Goal: Use online tool/utility: Utilize a website feature to perform a specific function

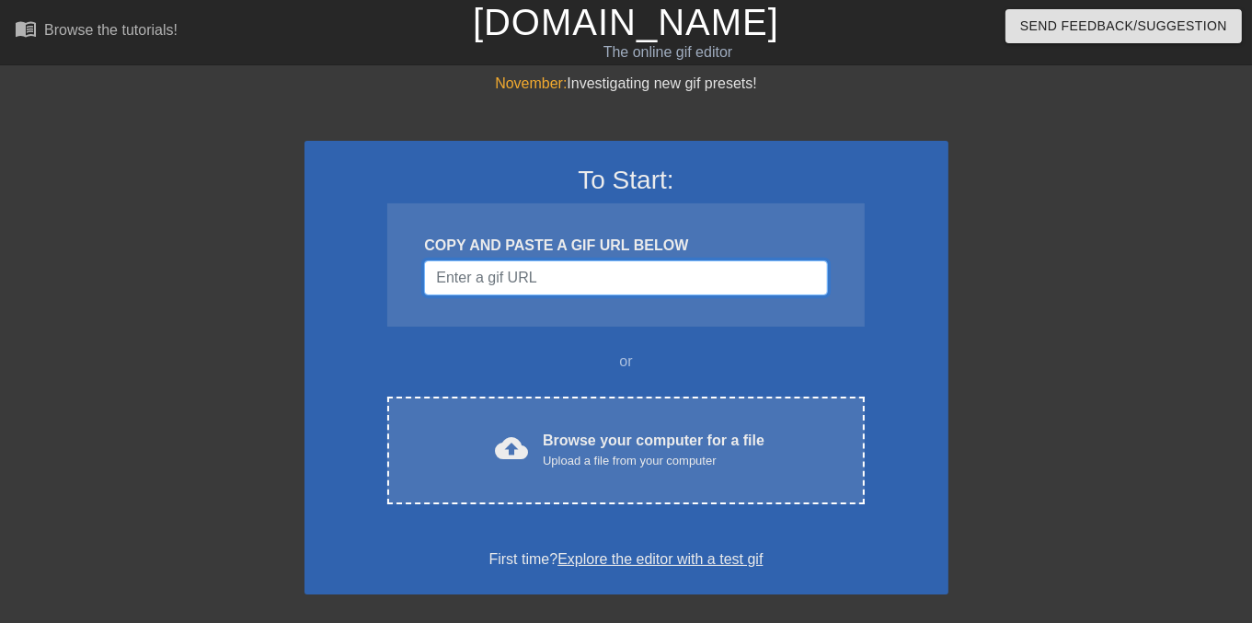
click at [543, 270] on input "Username" at bounding box center [625, 277] width 403 height 35
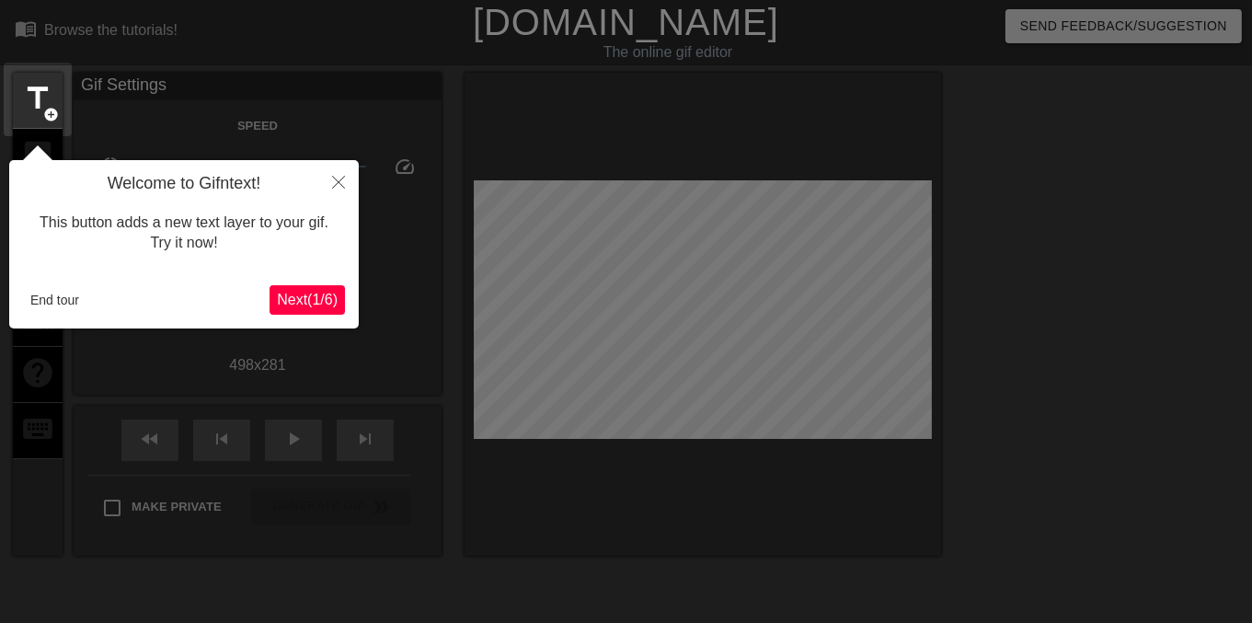
scroll to position [44, 0]
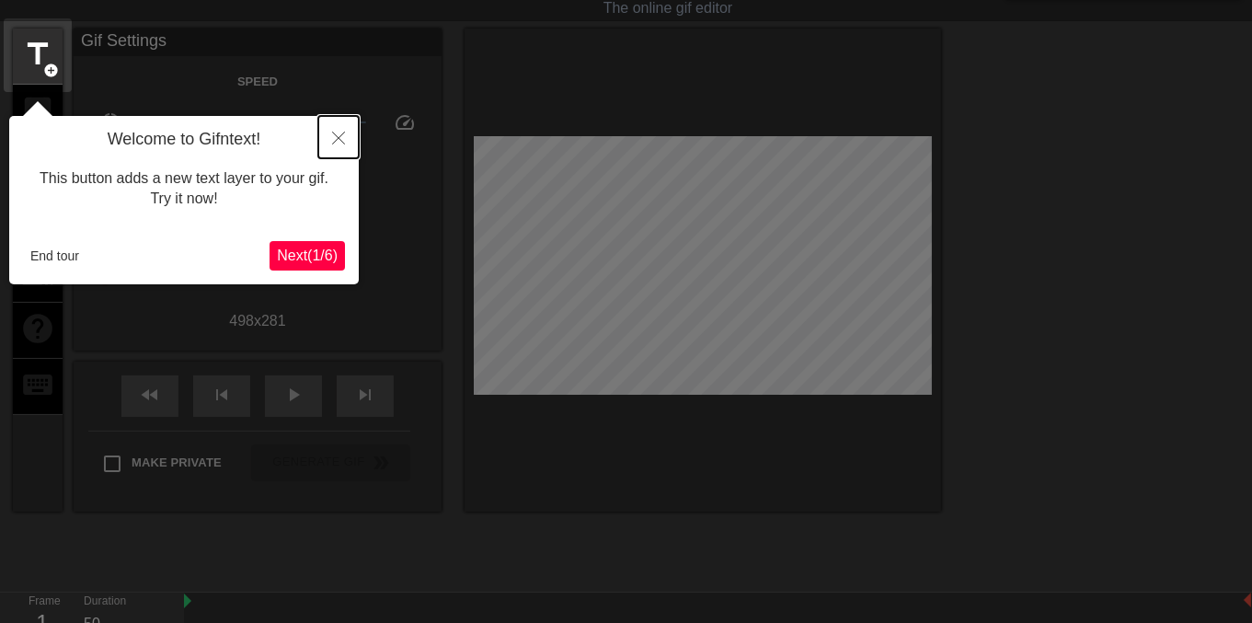
click at [339, 138] on icon "Close" at bounding box center [338, 138] width 13 height 13
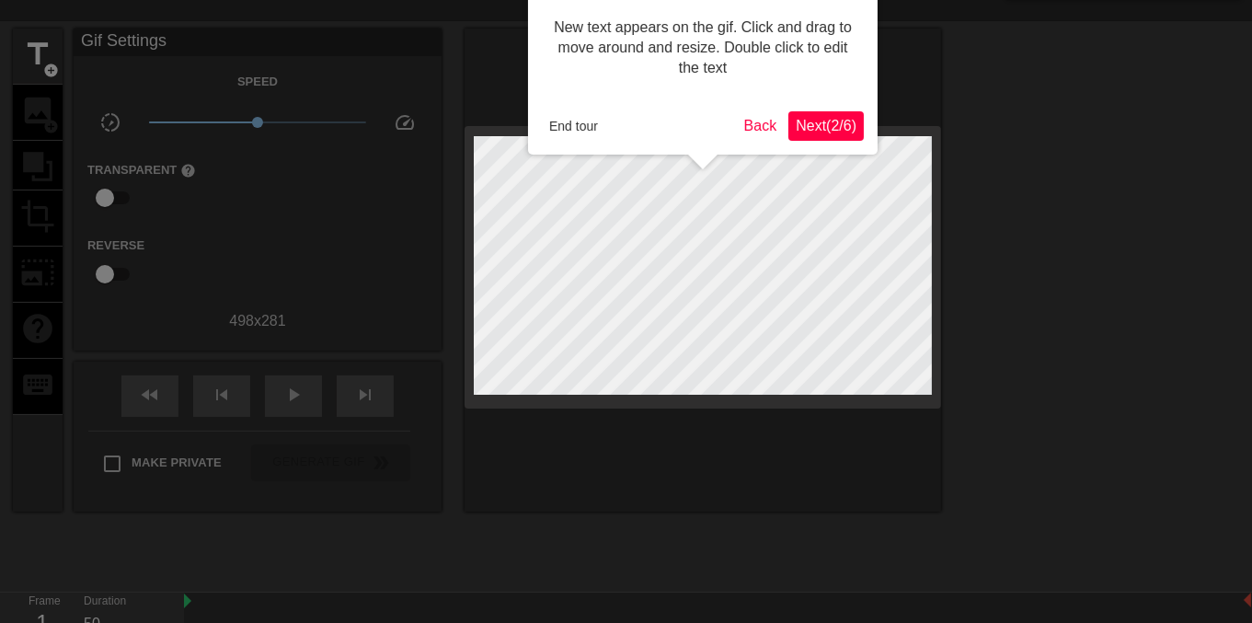
scroll to position [0, 0]
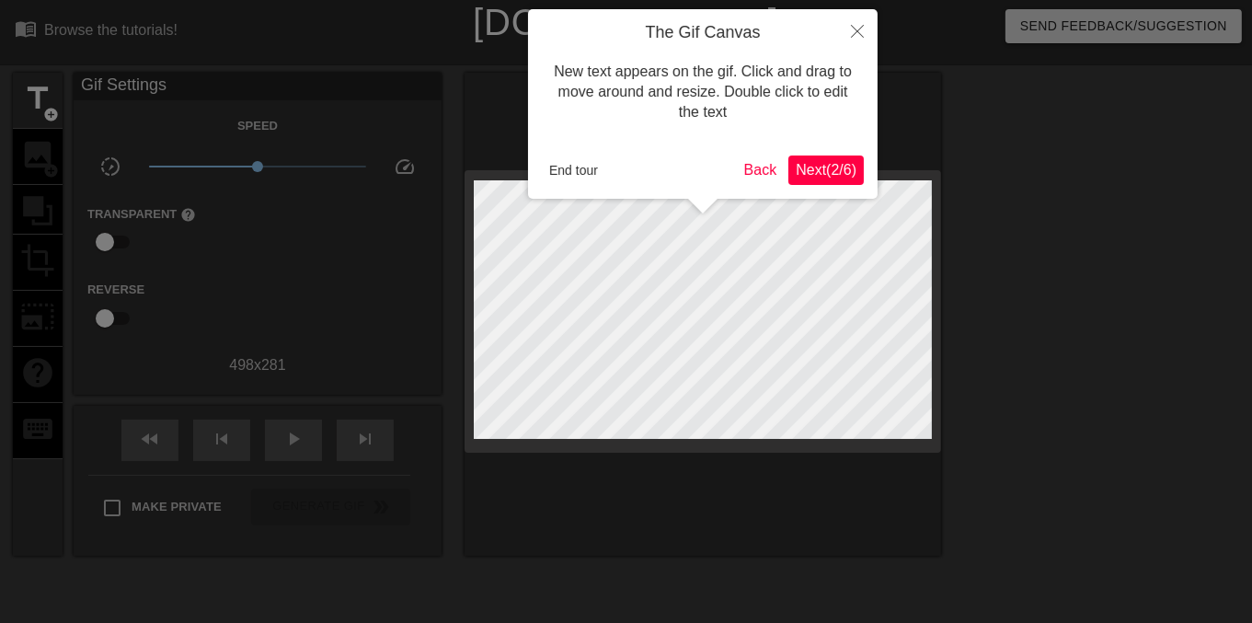
click at [602, 196] on div "The Gif Canvas New text appears on the gif. Click and drag to move around and r…" at bounding box center [703, 103] width 350 height 189
click at [830, 155] on button "Next ( 2 / 6 )" at bounding box center [825, 169] width 75 height 29
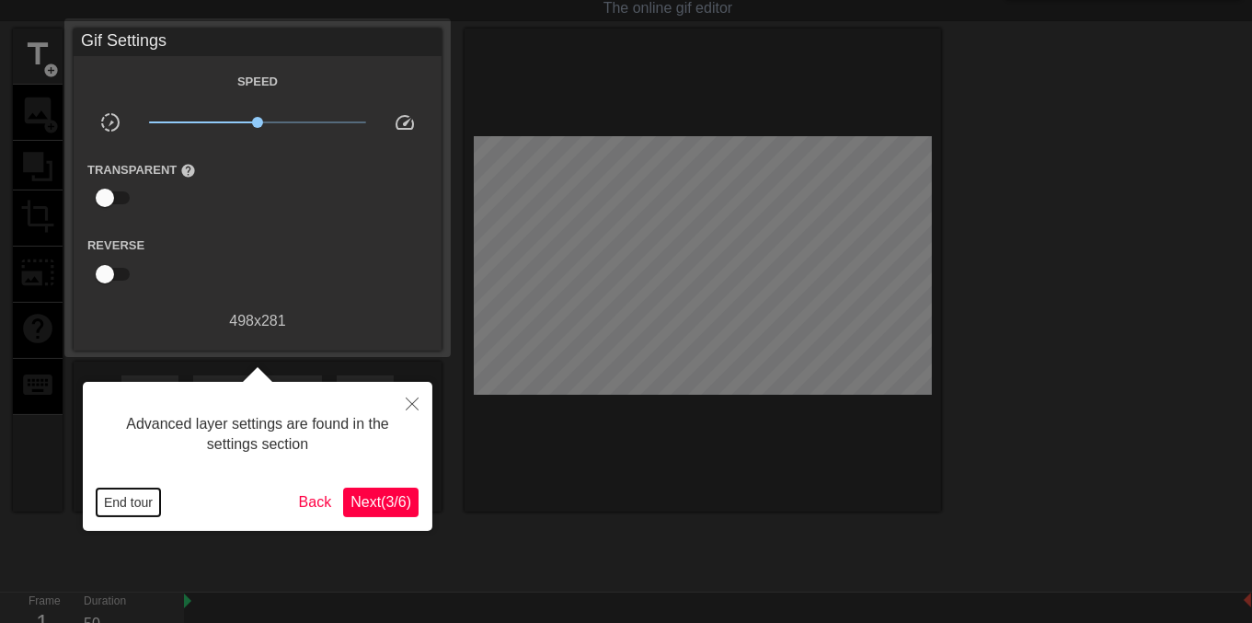
click at [121, 499] on button "End tour" at bounding box center [128, 502] width 63 height 28
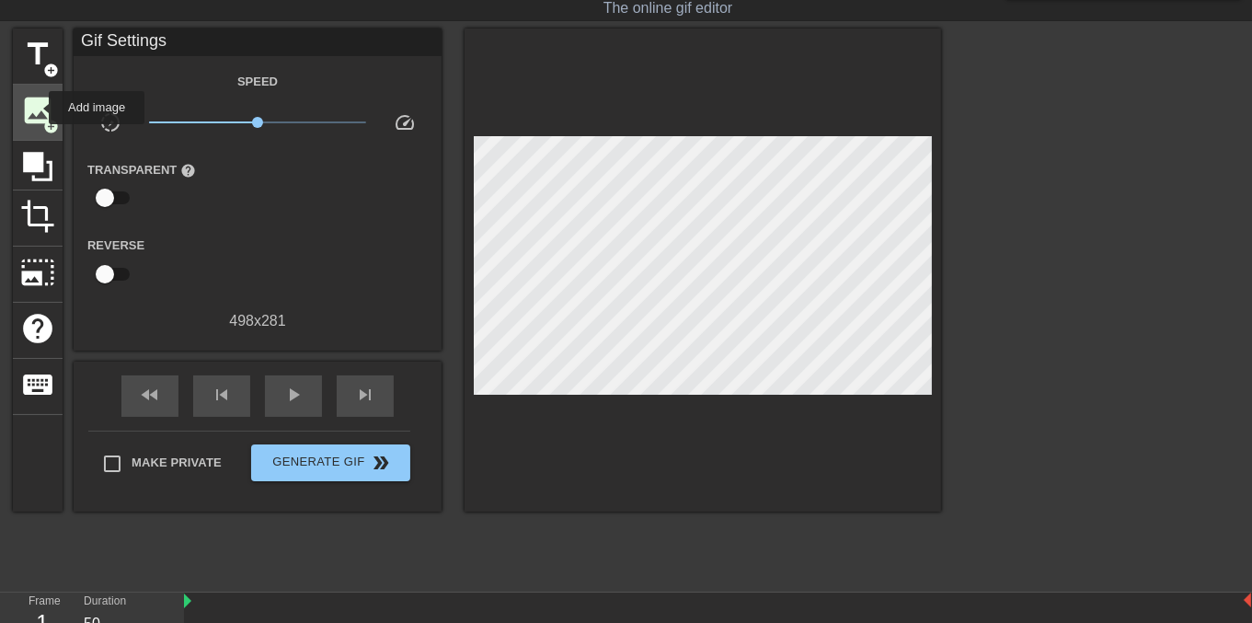
click at [37, 108] on span "image" at bounding box center [37, 110] width 35 height 35
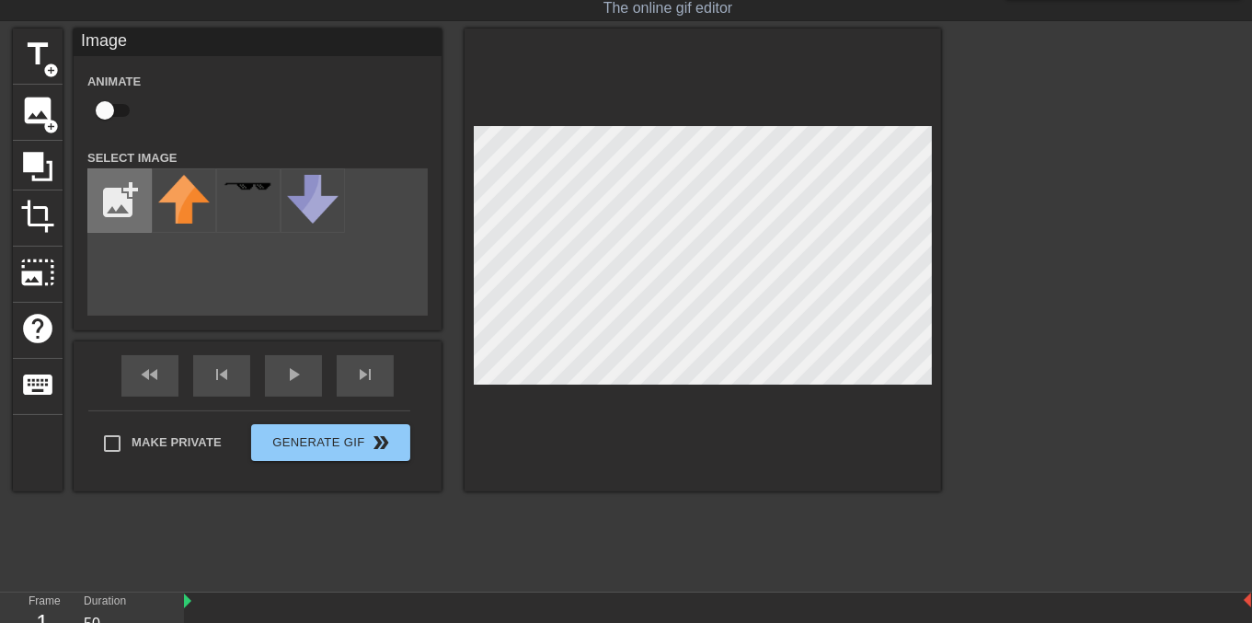
click at [121, 188] on input "file" at bounding box center [119, 200] width 63 height 63
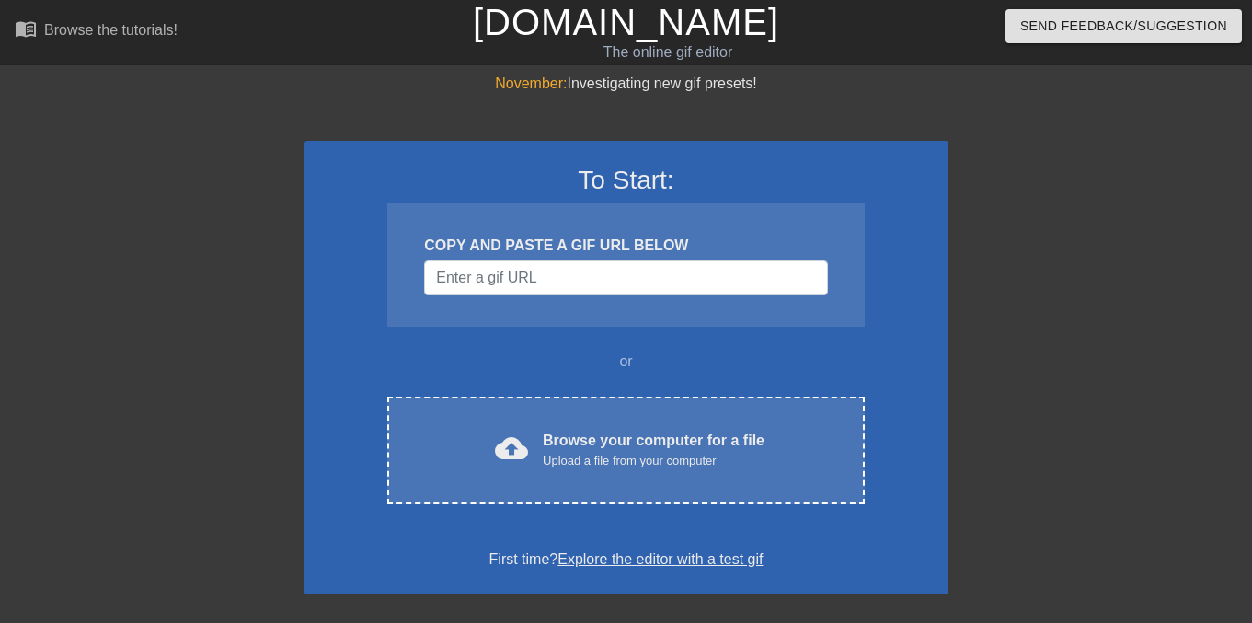
scroll to position [44, 0]
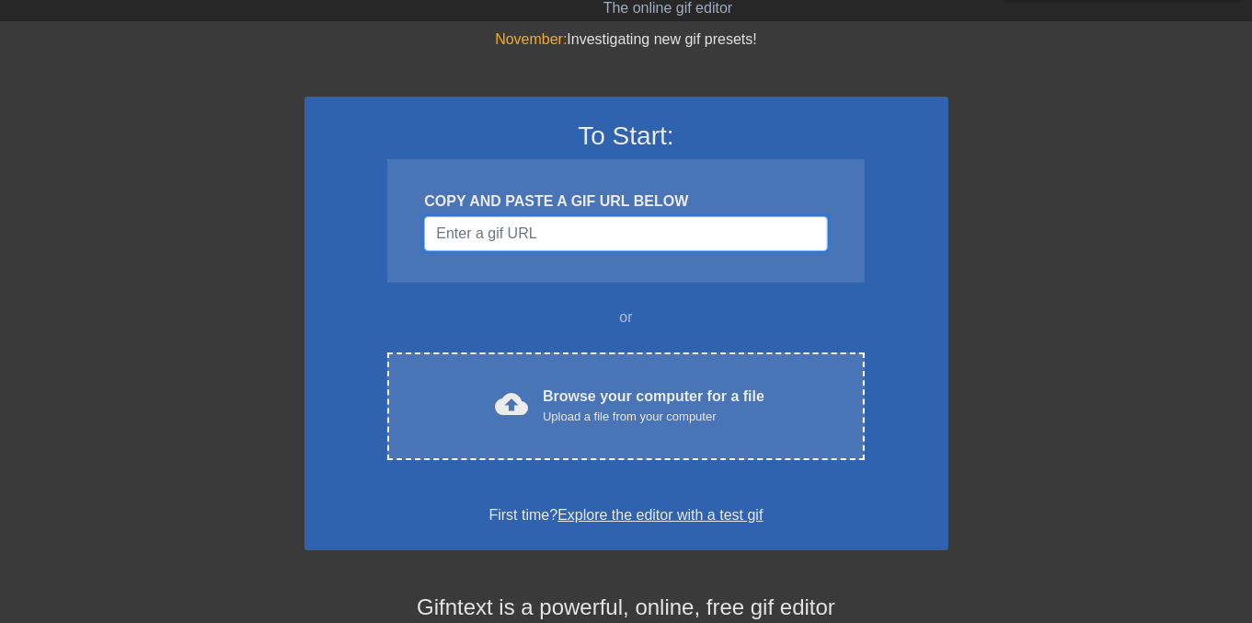
click at [650, 236] on input "Username" at bounding box center [625, 233] width 403 height 35
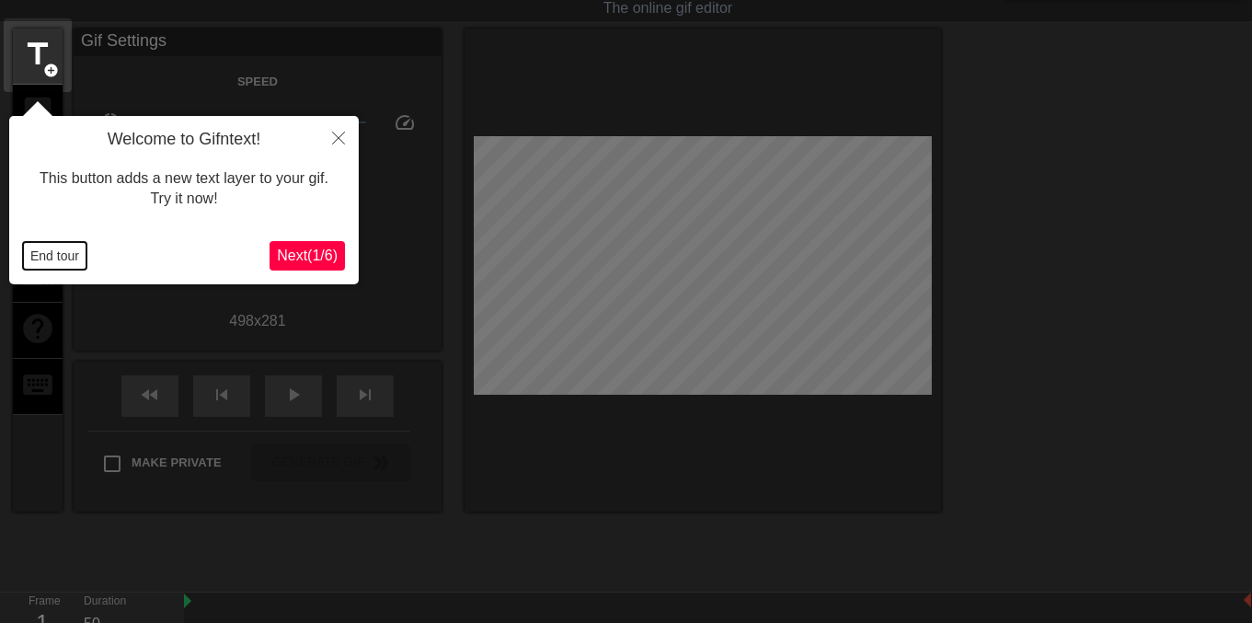
click at [45, 262] on button "End tour" at bounding box center [54, 256] width 63 height 28
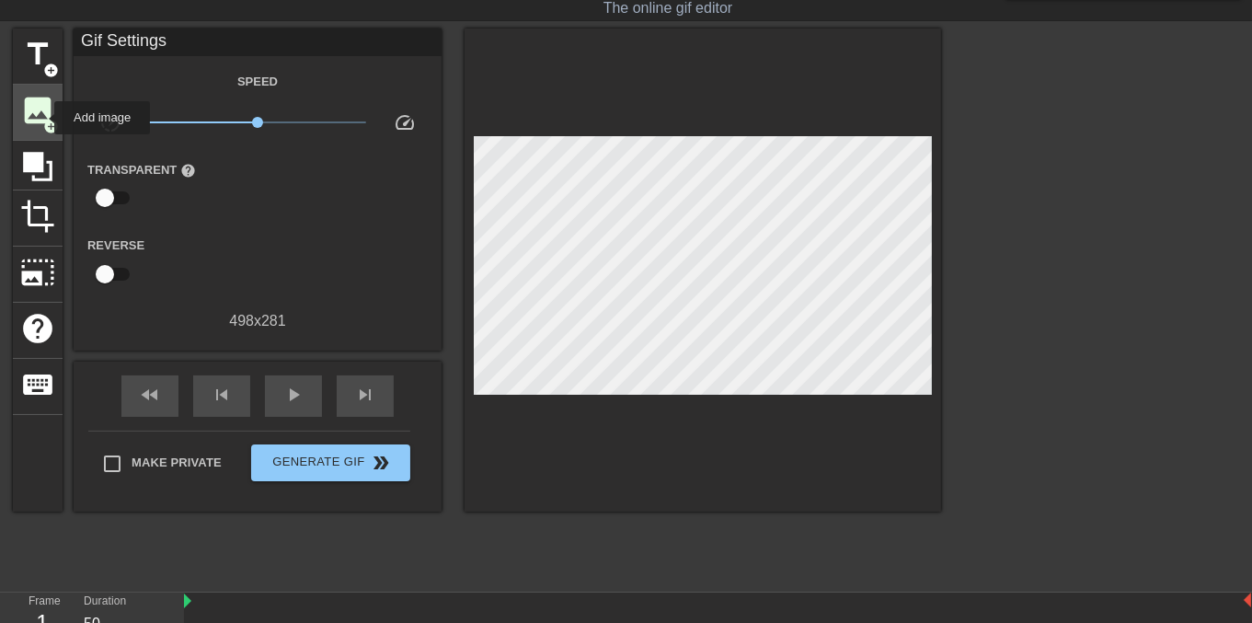
click at [43, 119] on span "add_circle" at bounding box center [51, 127] width 16 height 16
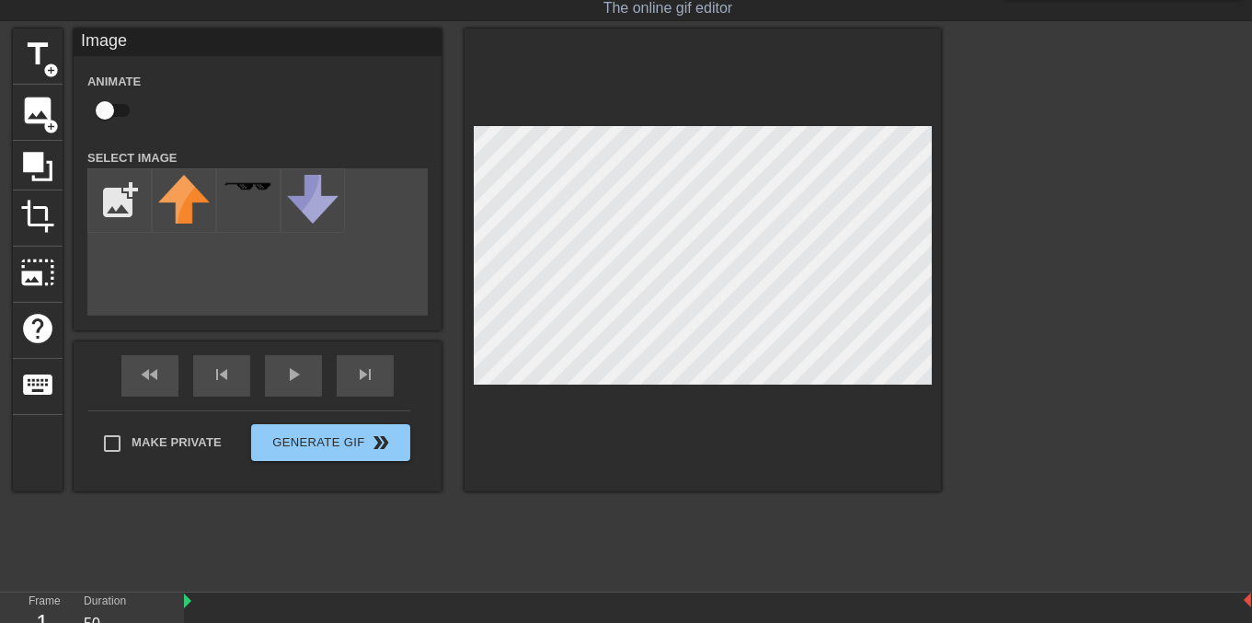
click at [499, 557] on div "title add_circle image add_circle crop photo_size_select_large help keyboard Im…" at bounding box center [477, 305] width 928 height 552
click at [135, 198] on input "file" at bounding box center [119, 200] width 63 height 63
type input "C:\fakepath\download (2).png"
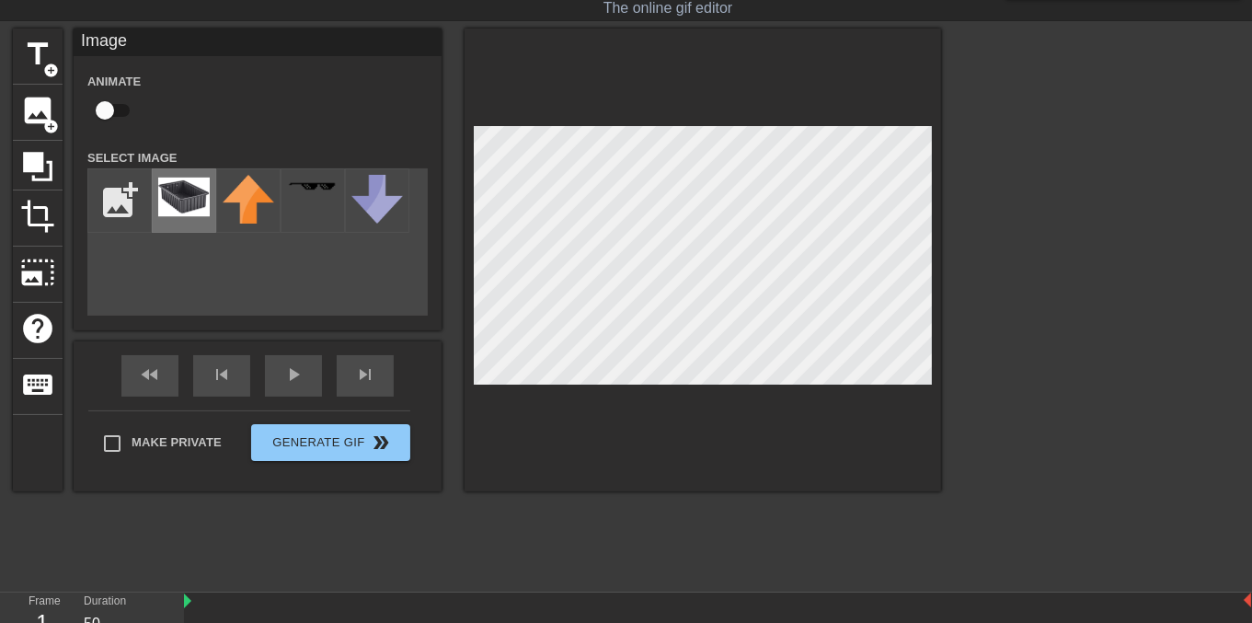
click at [176, 197] on img at bounding box center [184, 197] width 52 height 44
click at [168, 188] on img at bounding box center [184, 197] width 52 height 44
click at [116, 214] on input "file" at bounding box center [119, 200] width 63 height 63
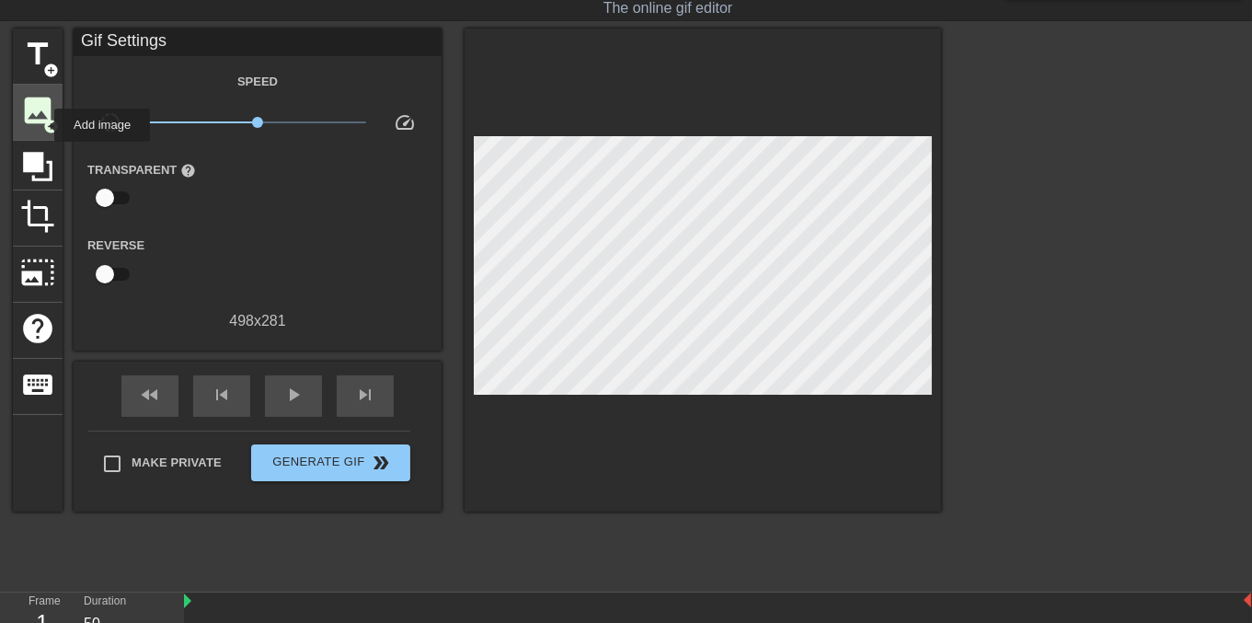
click at [43, 125] on span "add_circle" at bounding box center [51, 127] width 16 height 16
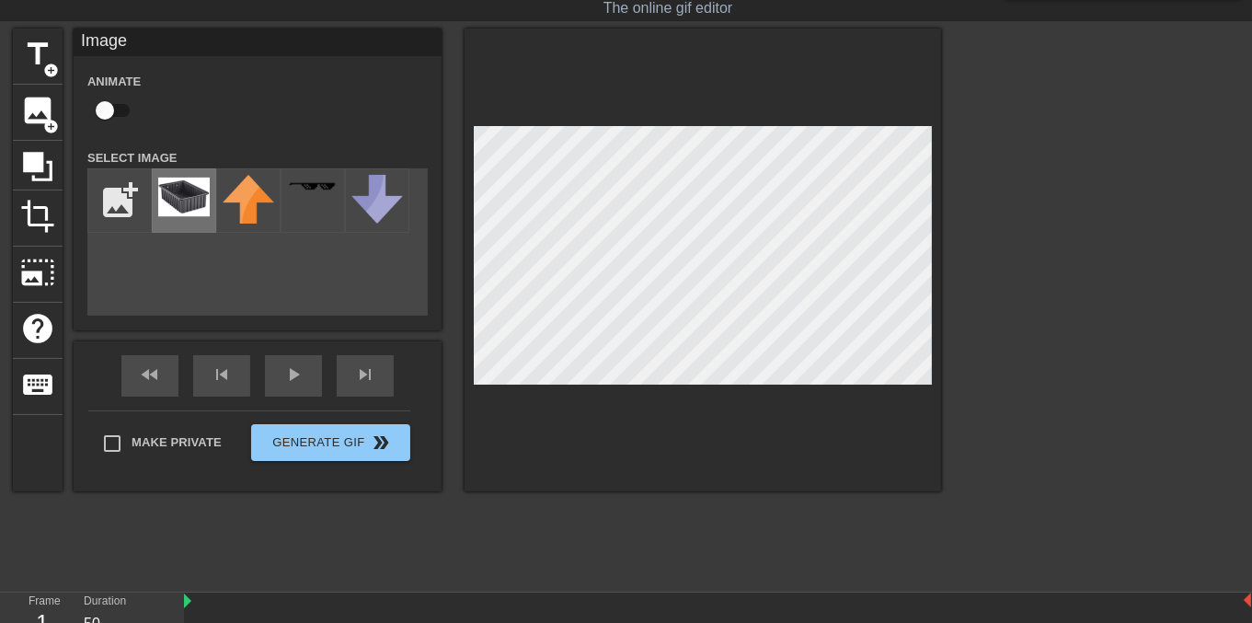
click at [176, 199] on img at bounding box center [184, 197] width 52 height 44
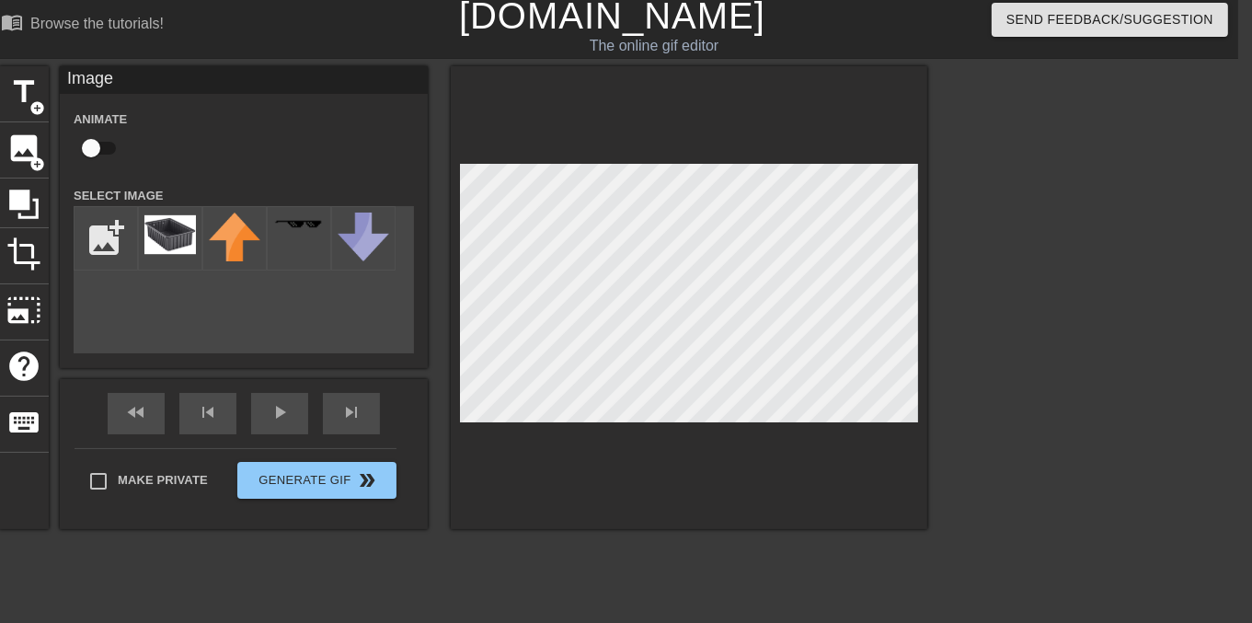
scroll to position [0, 14]
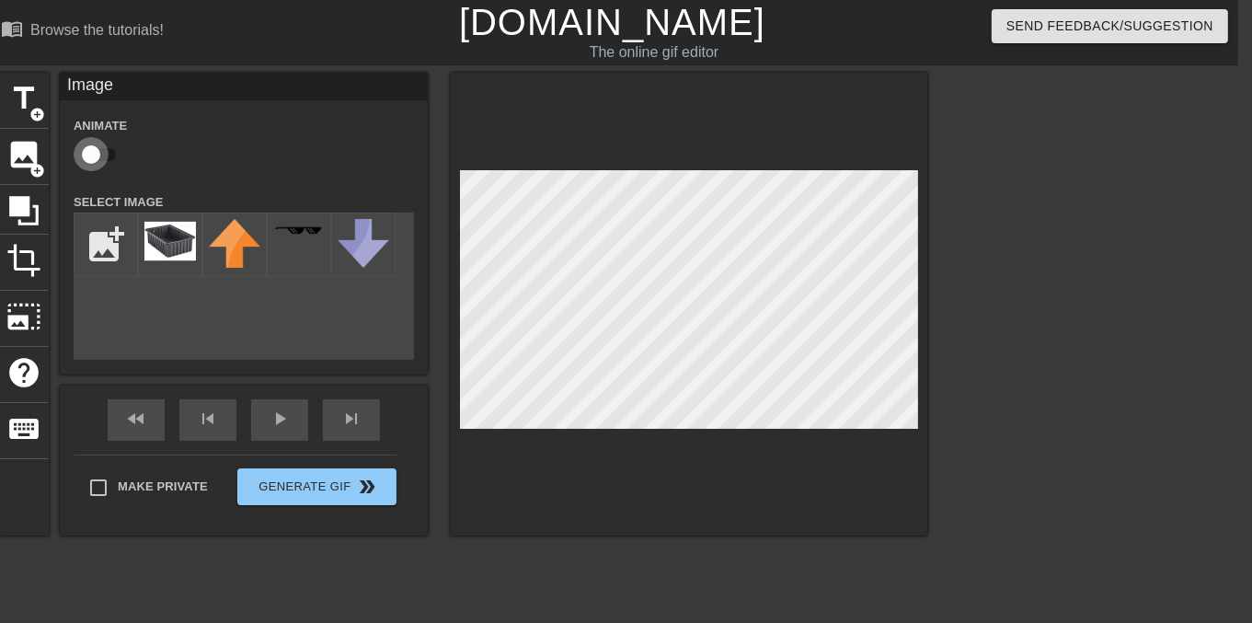
click at [88, 138] on input "checkbox" at bounding box center [91, 154] width 105 height 35
checkbox input "true"
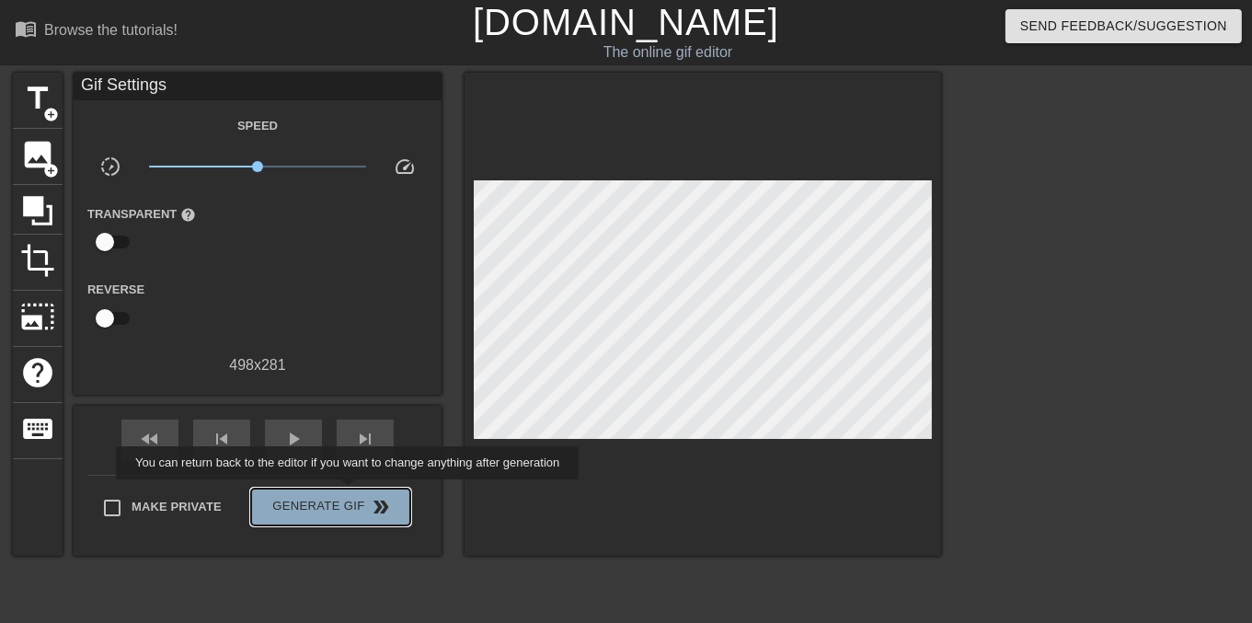
click at [350, 496] on span "Generate Gif double_arrow" at bounding box center [330, 507] width 144 height 22
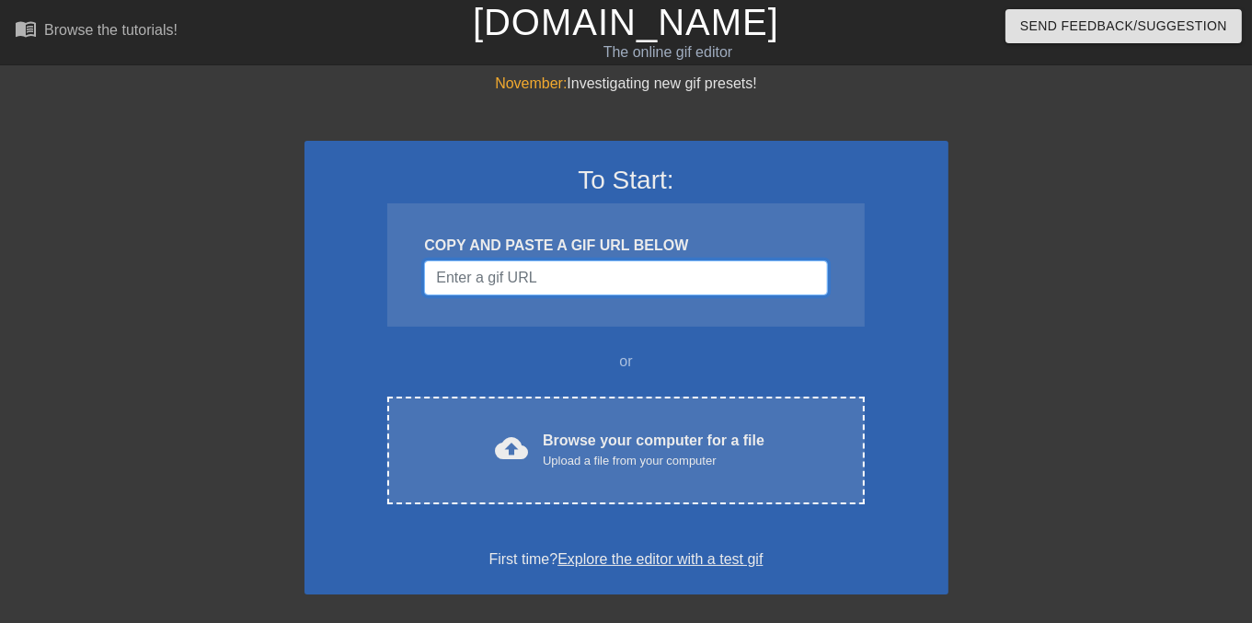
click at [590, 268] on input "Username" at bounding box center [625, 277] width 403 height 35
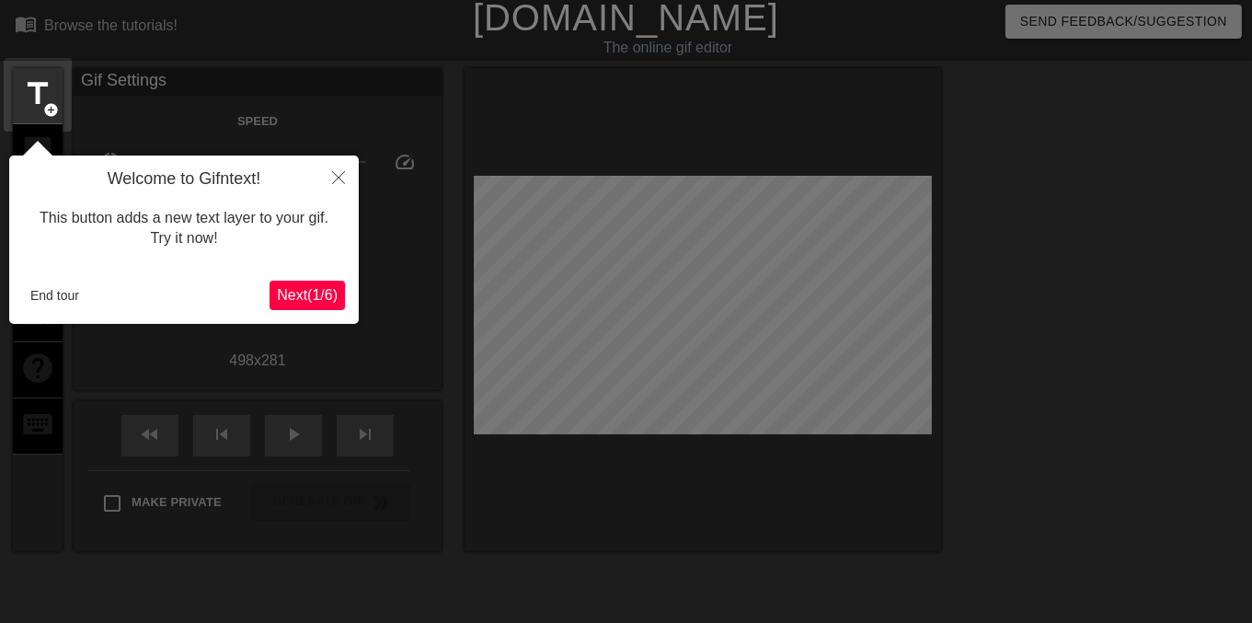
scroll to position [44, 0]
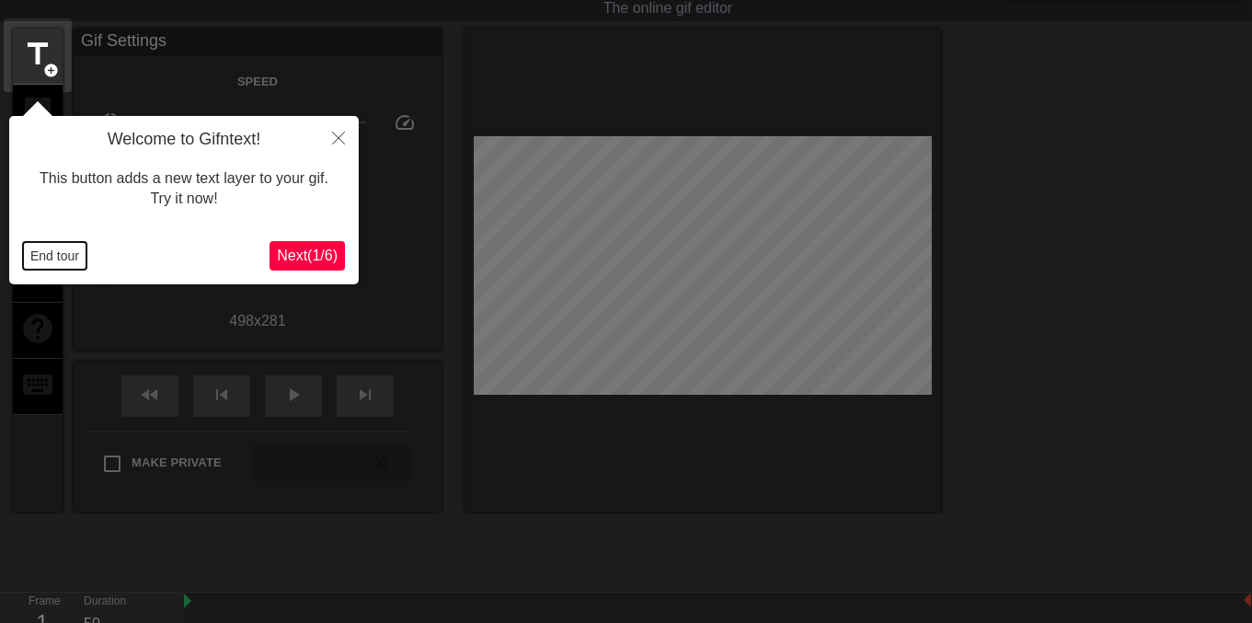
click at [44, 262] on button "End tour" at bounding box center [54, 256] width 63 height 28
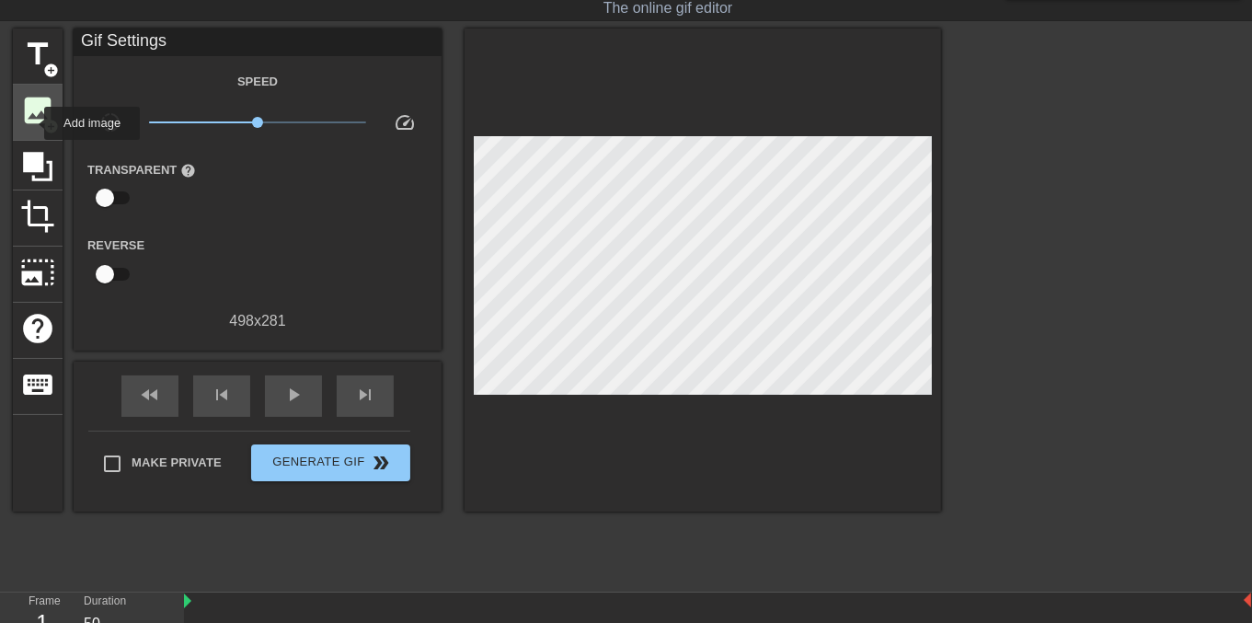
click at [32, 123] on span "image" at bounding box center [37, 110] width 35 height 35
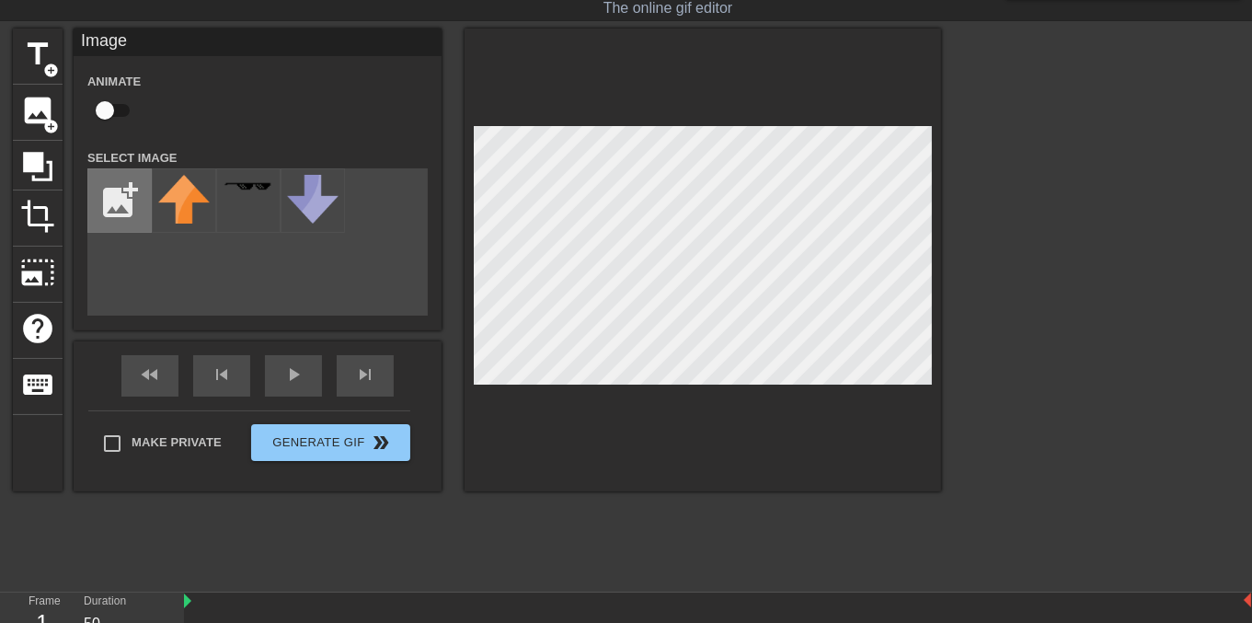
click at [137, 198] on input "file" at bounding box center [119, 200] width 63 height 63
type input "C:\fakepath\download (2).png"
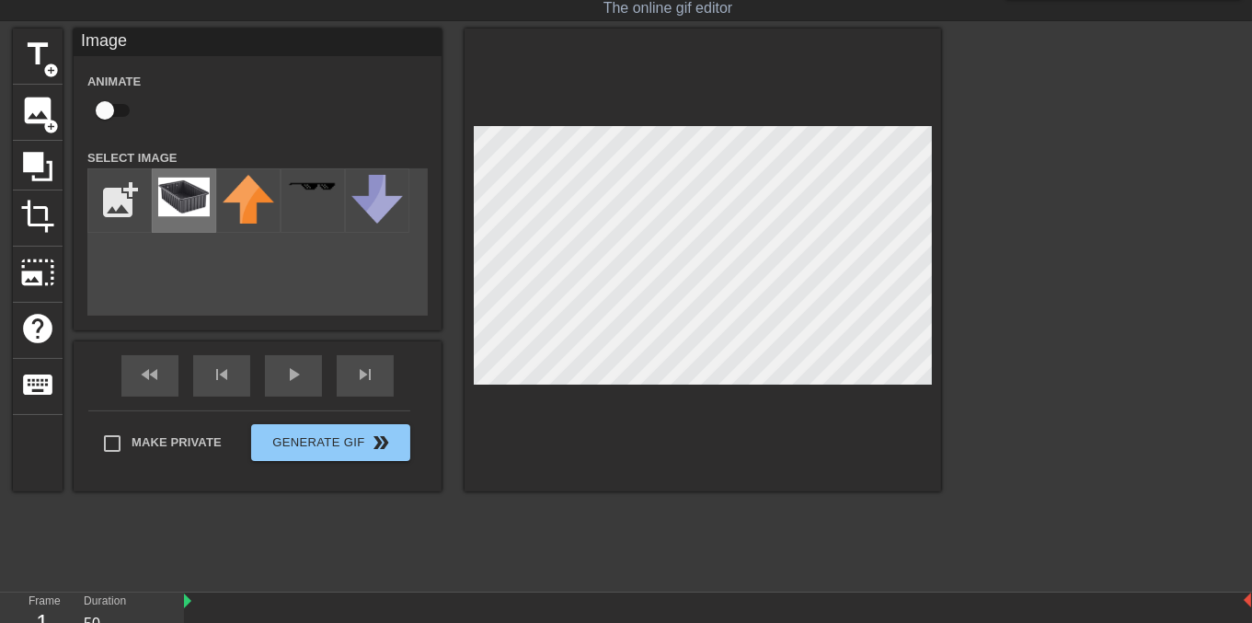
click at [197, 202] on img at bounding box center [184, 197] width 52 height 44
click at [122, 105] on input "checkbox" at bounding box center [104, 110] width 105 height 35
checkbox input "true"
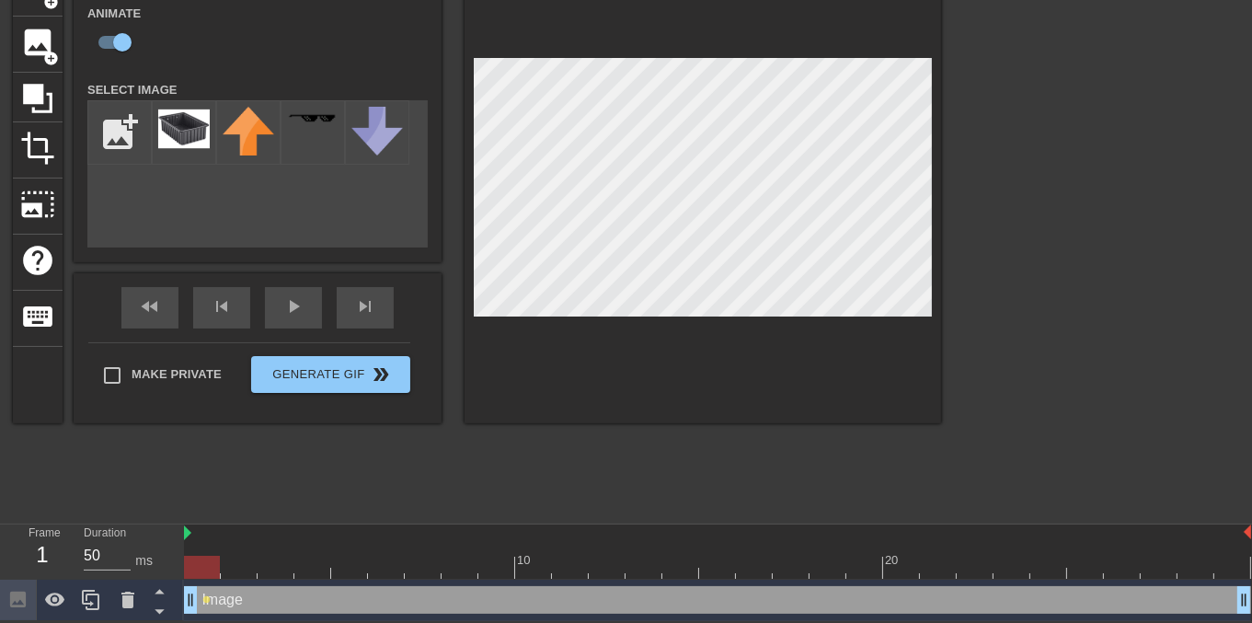
scroll to position [0, 0]
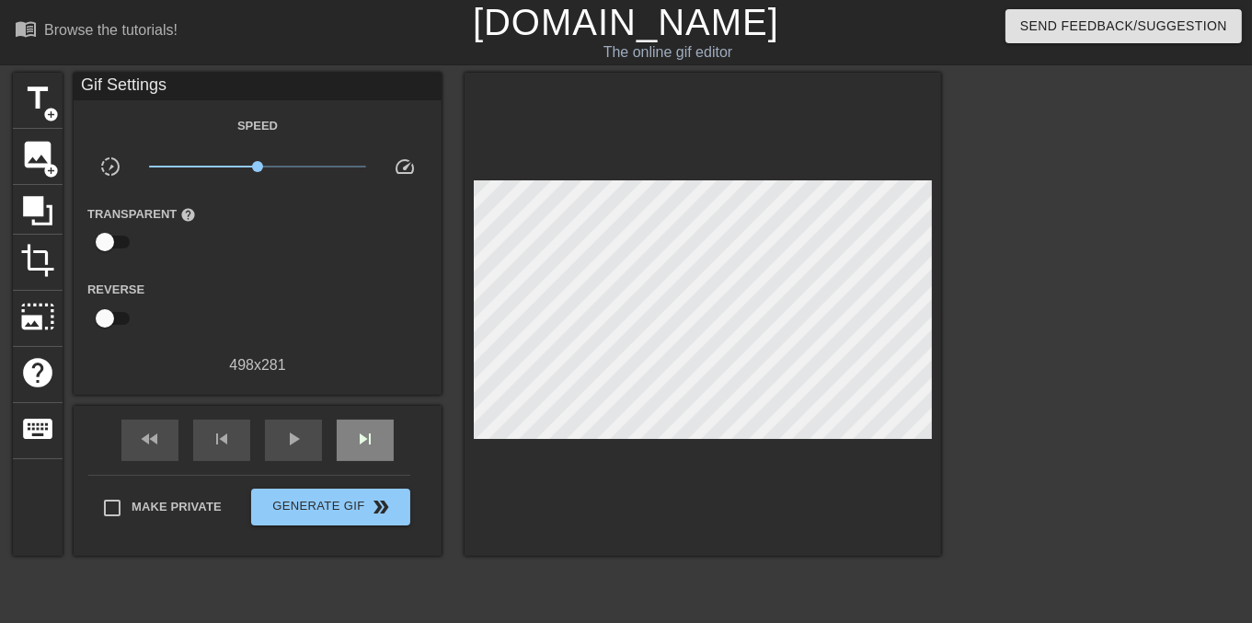
click at [354, 406] on div "fast_rewind skip_previous play_arrow skip_next" at bounding box center [258, 440] width 300 height 69
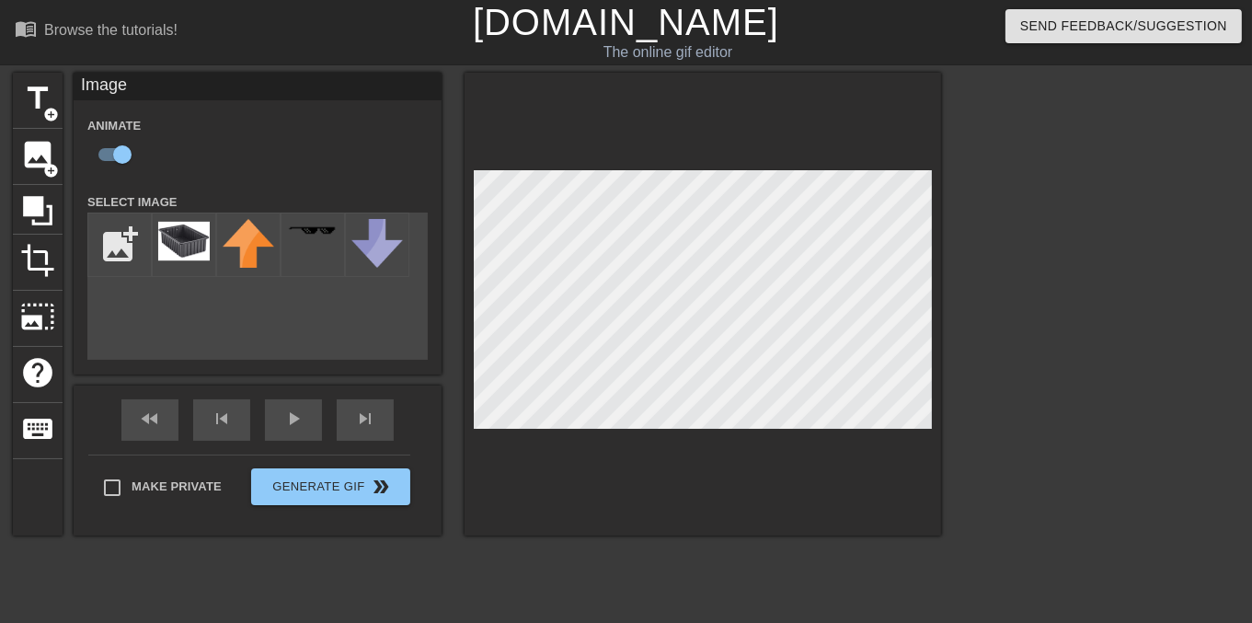
click at [780, 556] on div "title add_circle image add_circle crop photo_size_select_large help keyboard Im…" at bounding box center [477, 349] width 928 height 552
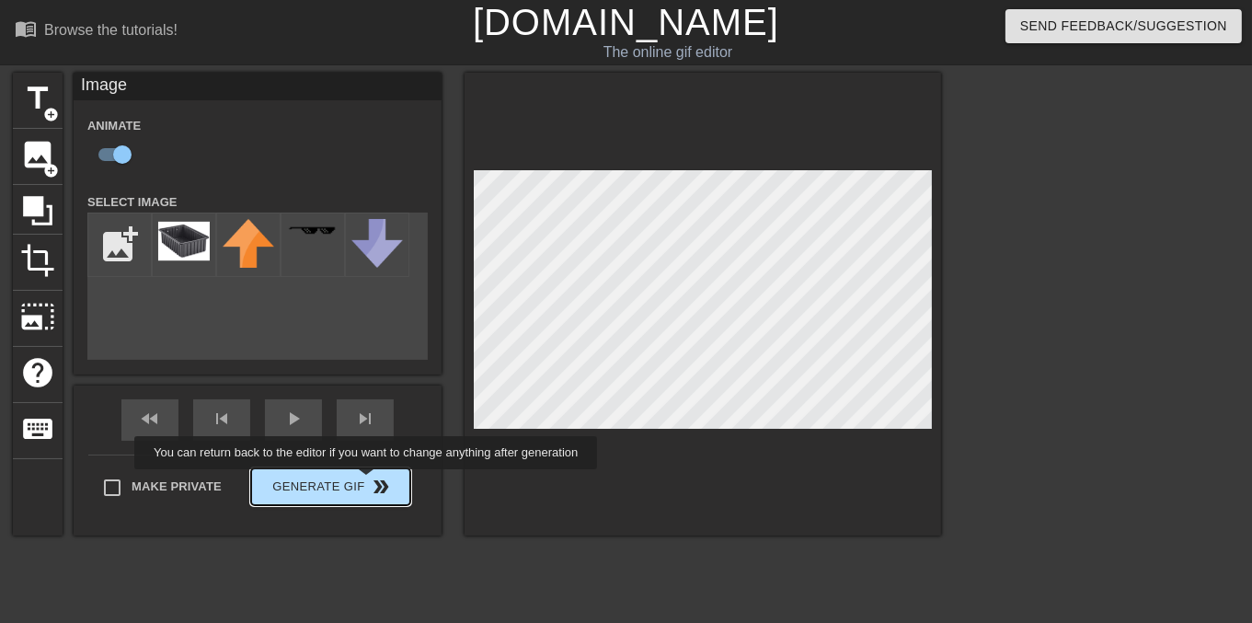
click at [365, 483] on div "Make Private Generate Gif double_arrow" at bounding box center [249, 490] width 322 height 73
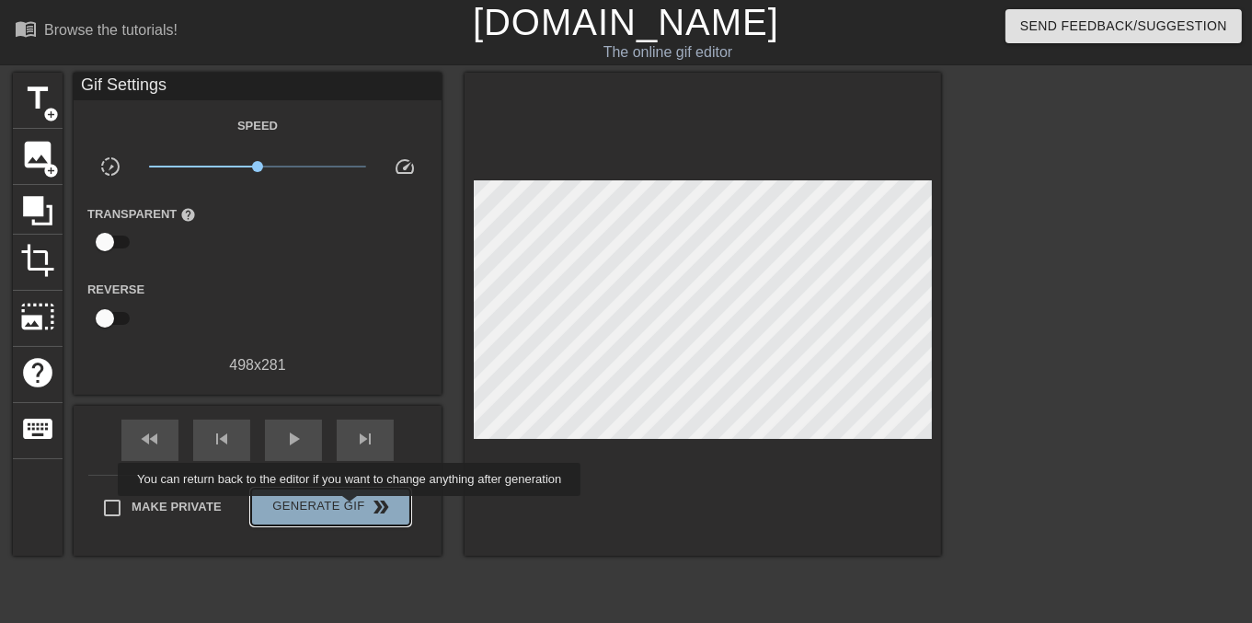
click at [351, 509] on span "Generate Gif double_arrow" at bounding box center [330, 507] width 144 height 22
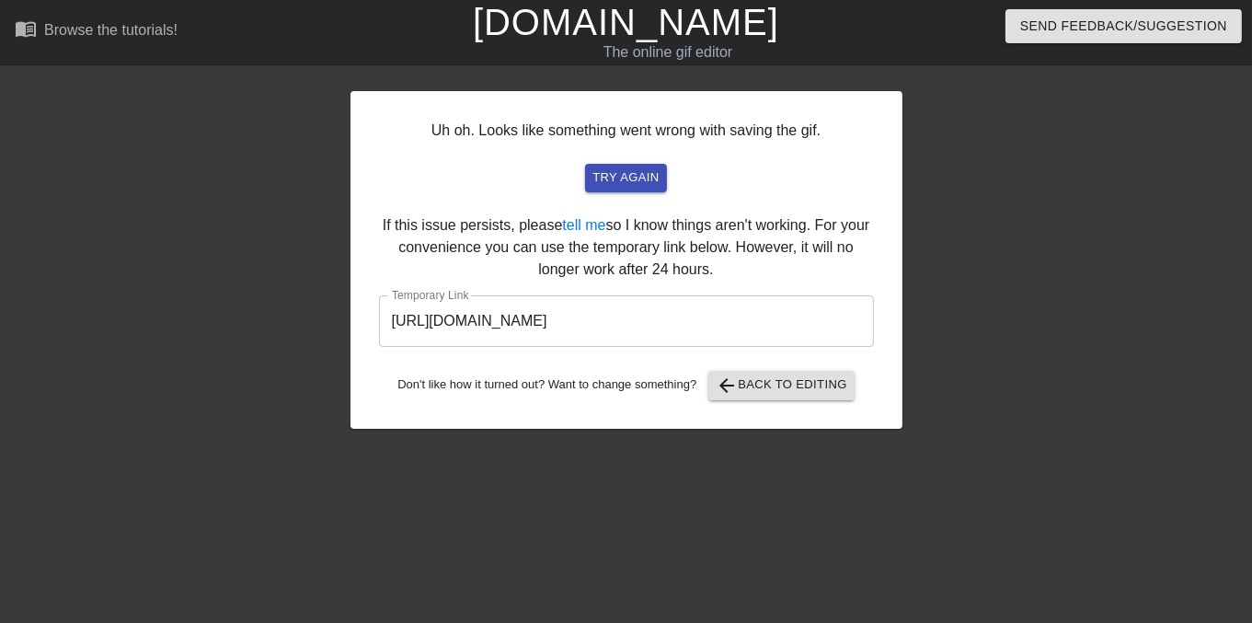
click at [787, 331] on input "https://www.gifntext.com/temp_generations/hYEcoBMW.gif" at bounding box center [626, 321] width 495 height 52
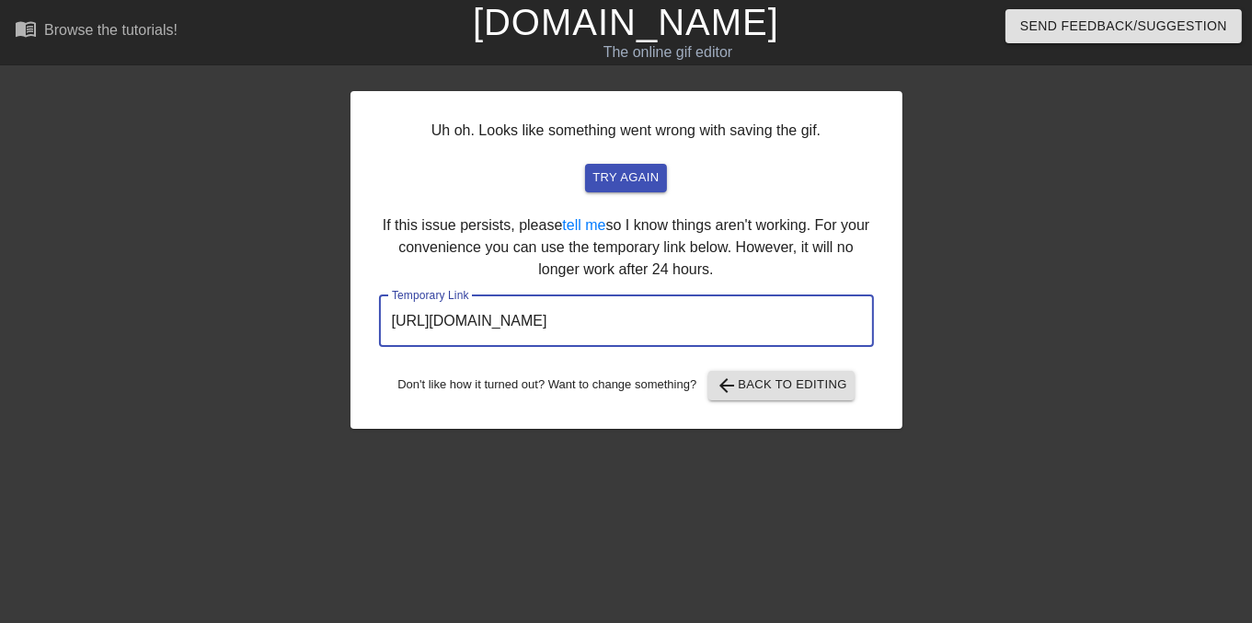
click at [787, 331] on input "https://www.gifntext.com/temp_generations/hYEcoBMW.gif" at bounding box center [626, 321] width 495 height 52
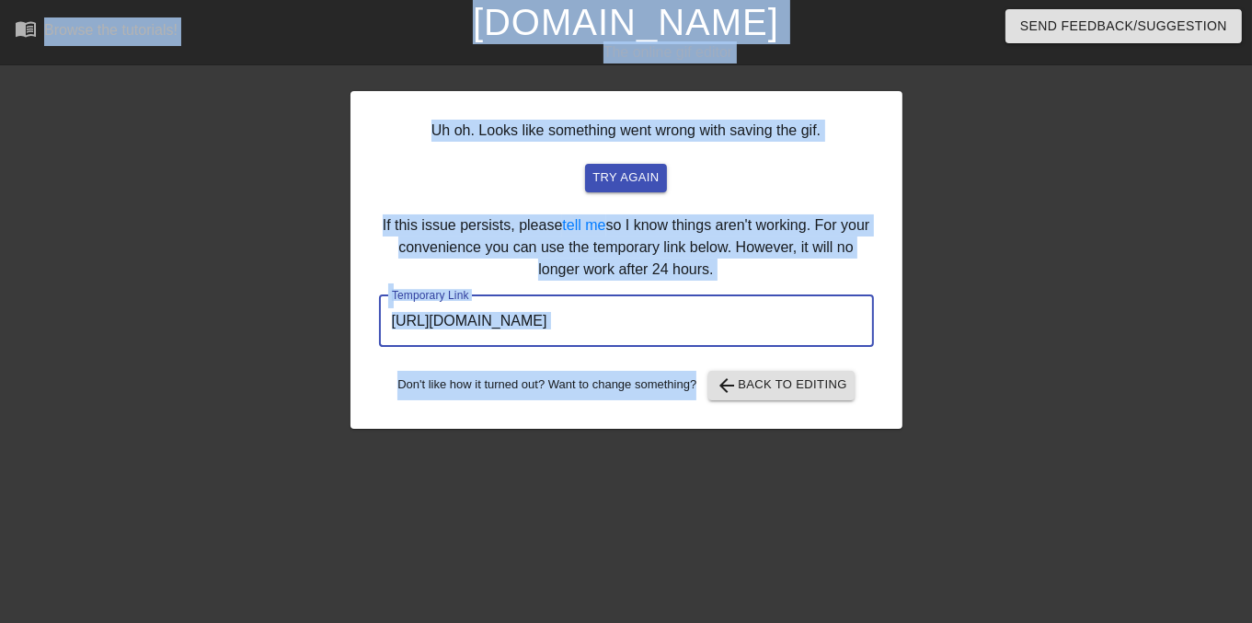
click at [686, 327] on input "https://www.gifntext.com/temp_generations/hYEcoBMW.gif" at bounding box center [626, 321] width 495 height 52
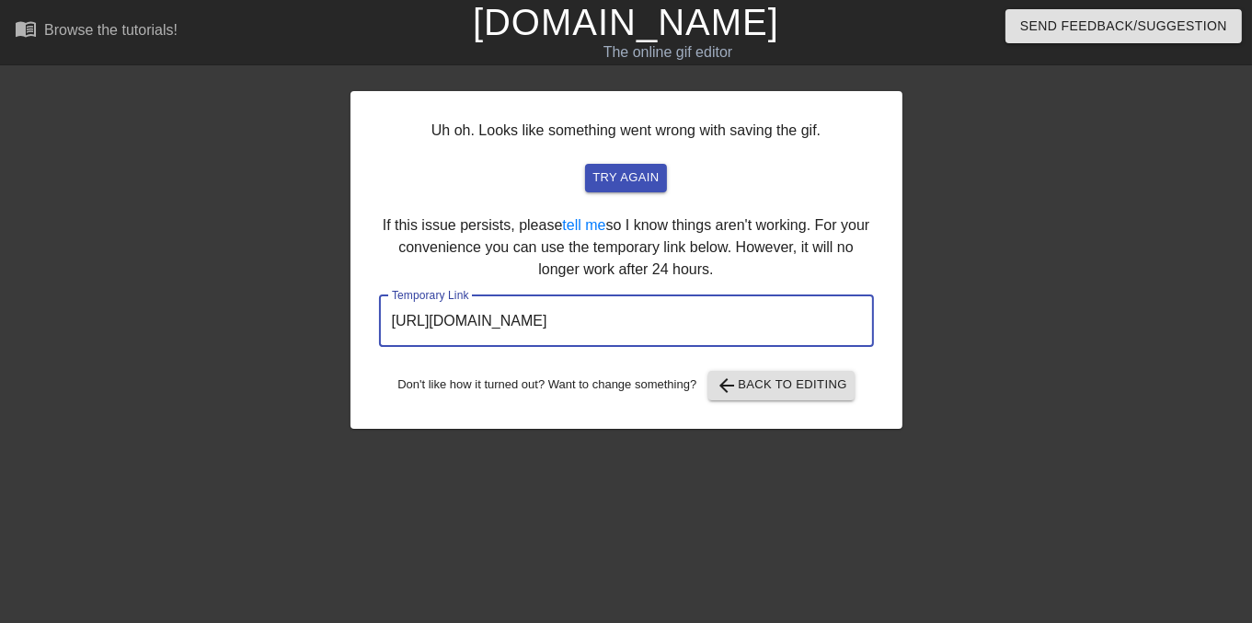
click at [686, 327] on input "https://www.gifntext.com/temp_generations/hYEcoBMW.gif" at bounding box center [626, 321] width 495 height 52
